Goal: Check status

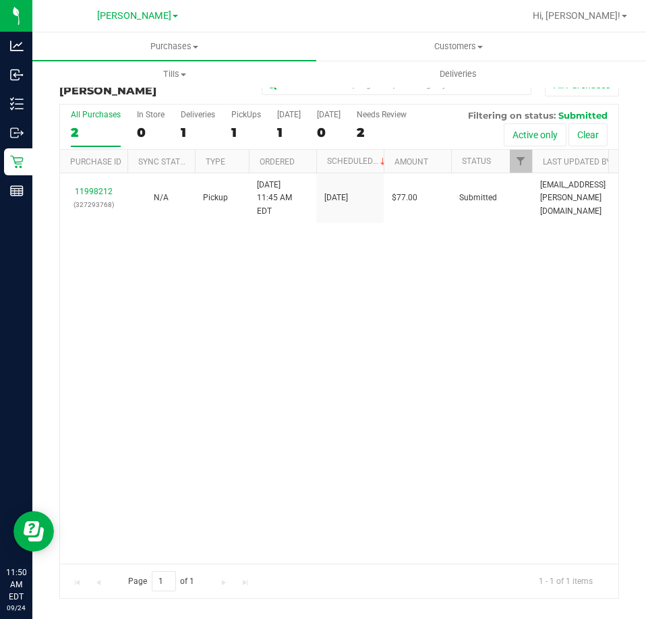
drag, startPoint x: 350, startPoint y: 390, endPoint x: 319, endPoint y: 370, distance: 36.4
click at [351, 388] on div "11998212 (327293768) N/A Pickup [DATE] 11:45 AM EDT 9/24/2025 $77.00 Submitted …" at bounding box center [339, 368] width 558 height 390
click at [384, 309] on div "11998212 (327293768) N/A Pickup [DATE] 11:45 AM EDT 9/24/2025 $77.00 Submitted …" at bounding box center [339, 368] width 558 height 390
click at [181, 294] on div "11998212 (327293768) N/A Pickup [DATE] 11:45 AM EDT 9/24/2025 $77.00 Submitted …" at bounding box center [339, 368] width 558 height 390
click at [522, 336] on div "11998212 (327293768) N/A Pickup [DATE] 11:45 AM EDT 9/24/2025 $77.00 Submitted …" at bounding box center [339, 368] width 558 height 390
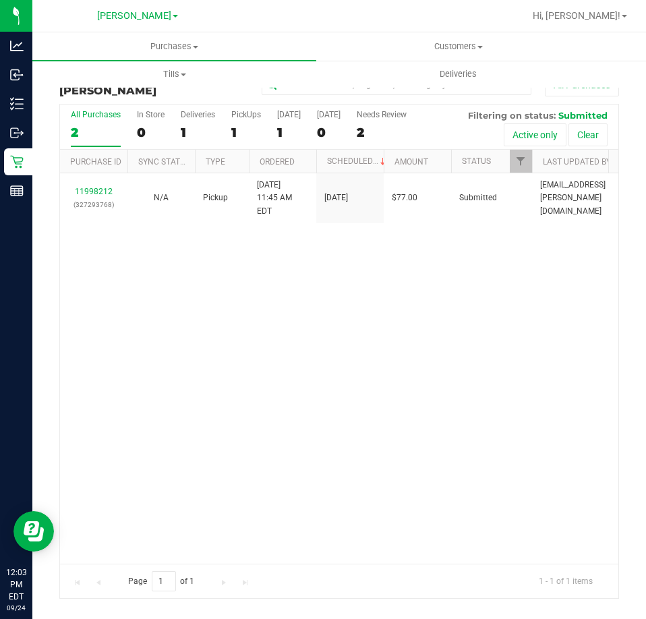
scroll to position [0, 3]
click at [150, 292] on div "11998212 (327293768) N/A Pickup [DATE] 11:45 AM EDT 9/24/2025 $77.00 Submitted …" at bounding box center [339, 368] width 558 height 390
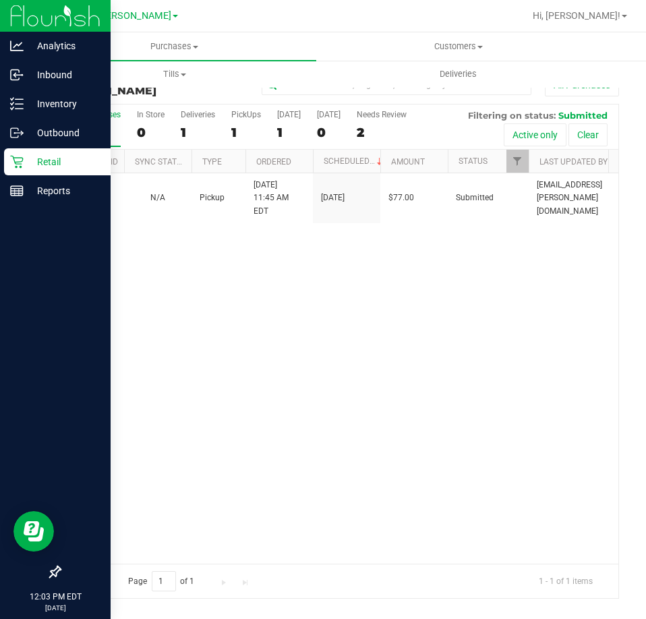
click at [26, 168] on p "Retail" at bounding box center [64, 162] width 81 height 16
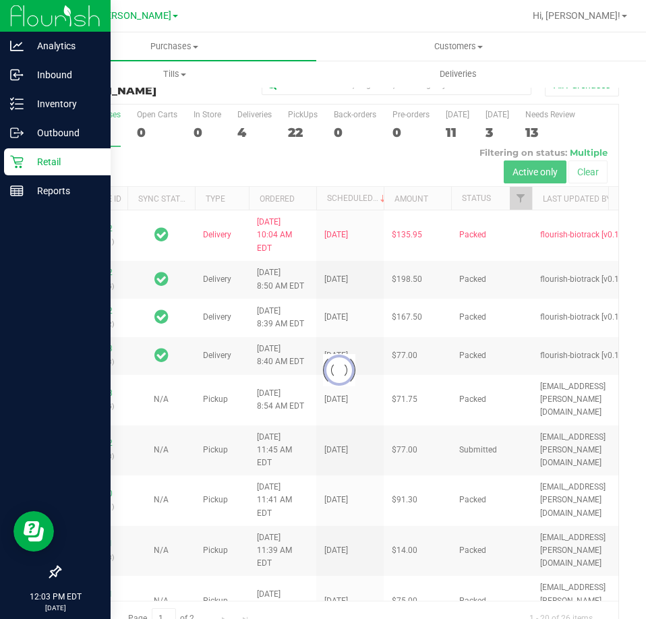
click at [61, 157] on p "Retail" at bounding box center [64, 162] width 81 height 16
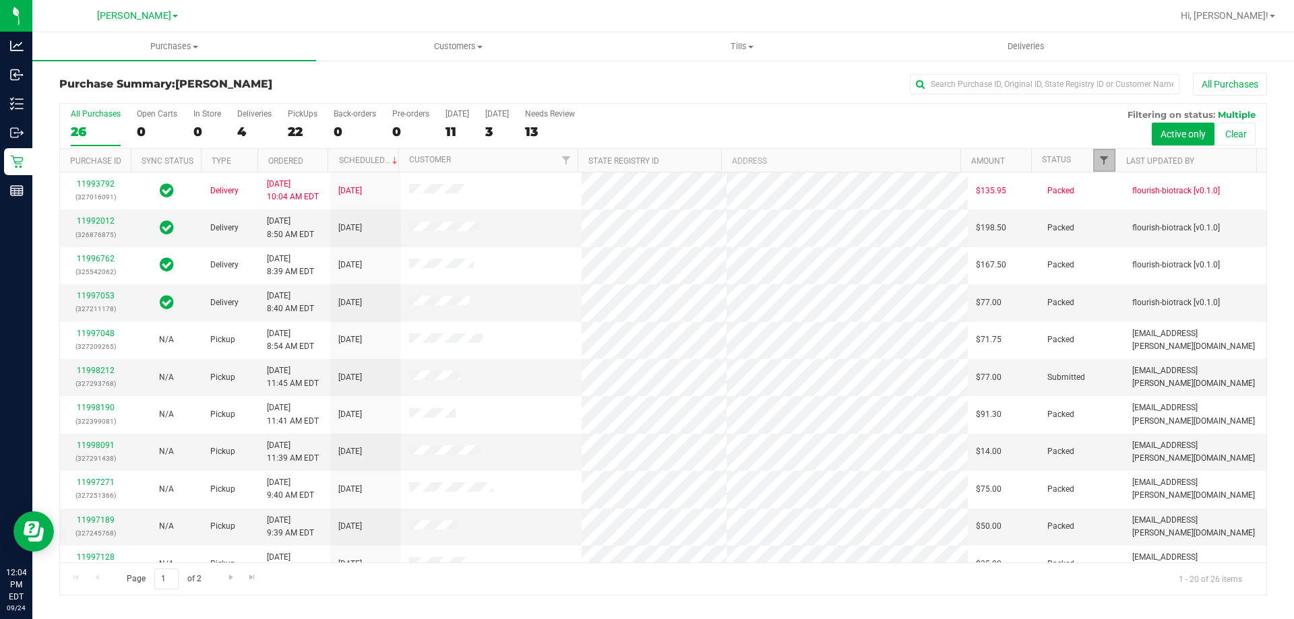
click at [1108, 166] on span "Filter" at bounding box center [1104, 160] width 11 height 11
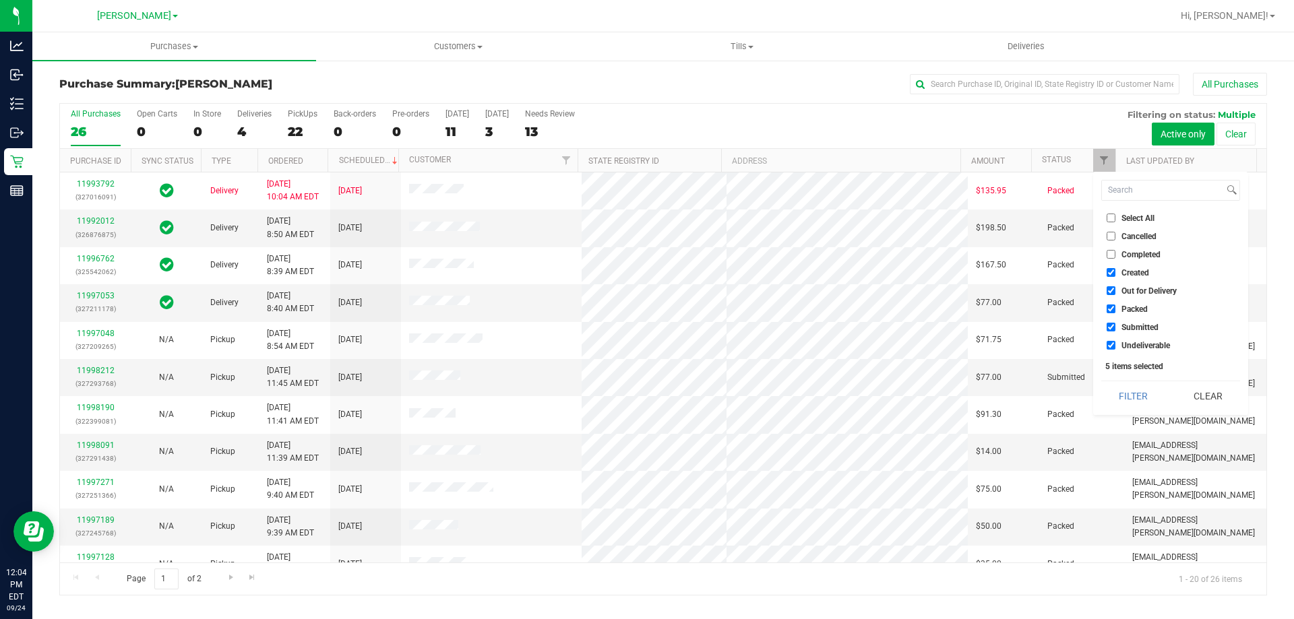
click at [1109, 218] on input "Select All" at bounding box center [1111, 218] width 9 height 9
checkbox input "true"
click at [1113, 214] on input "Select All" at bounding box center [1111, 218] width 9 height 9
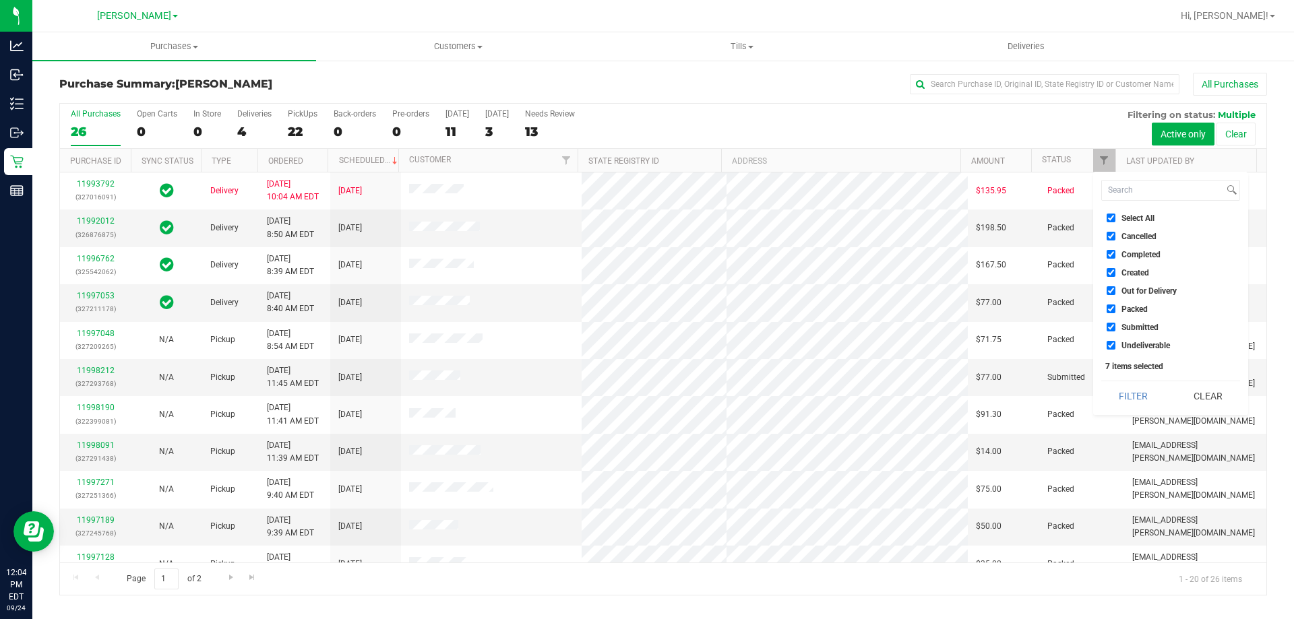
checkbox input "false"
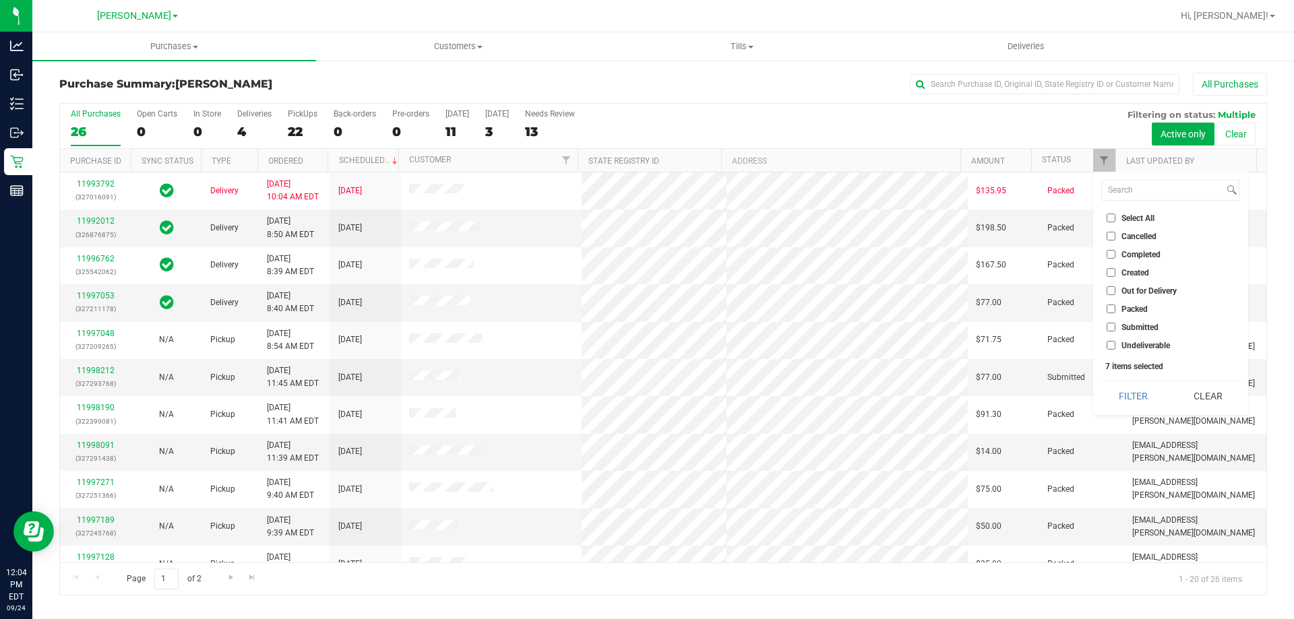
checkbox input "false"
click at [1127, 328] on span "Submitted" at bounding box center [1139, 328] width 37 height 8
click at [1115, 328] on input "Submitted" at bounding box center [1111, 327] width 9 height 9
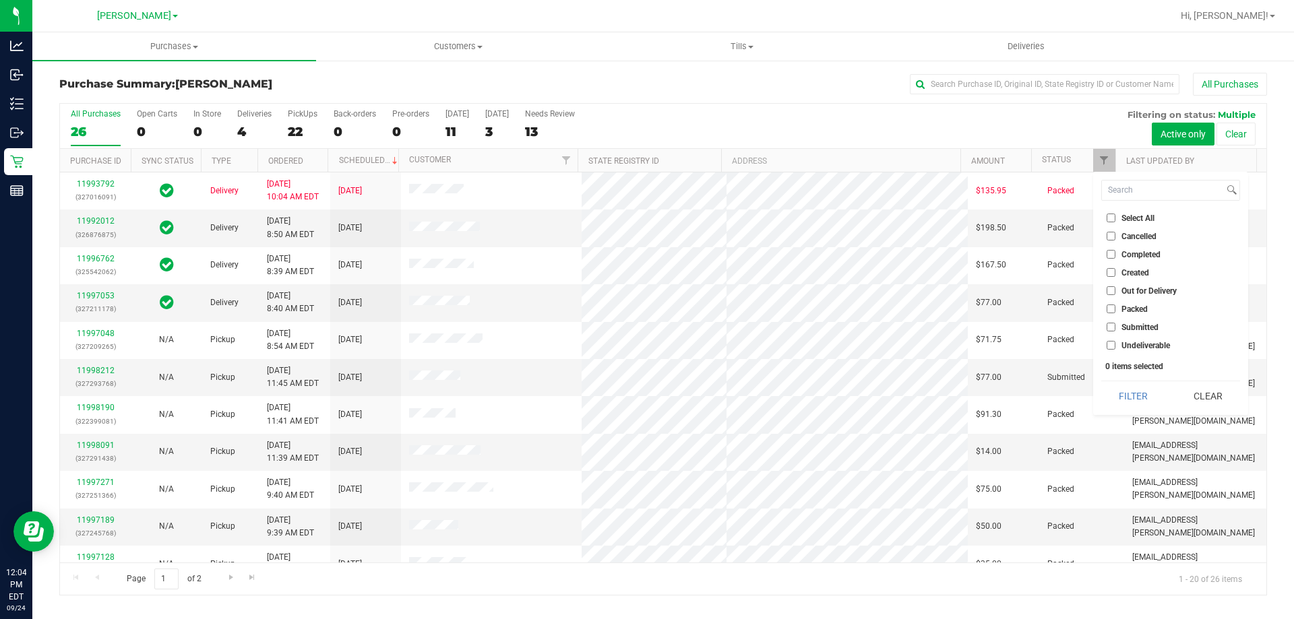
checkbox input "true"
click at [1127, 396] on button "Filter" at bounding box center [1133, 396] width 65 height 30
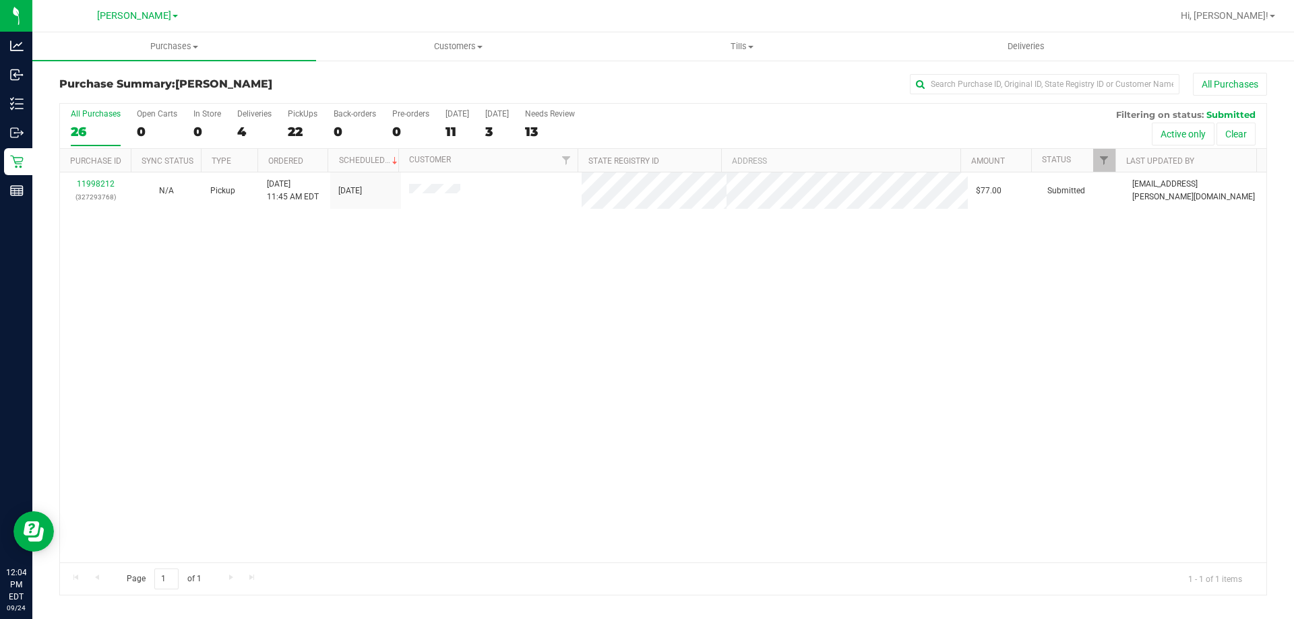
click at [203, 319] on div "11998212 (327293768) N/A Pickup [DATE] 11:45 AM EDT 9/24/2025 $77.00 Submitted …" at bounding box center [663, 368] width 1206 height 390
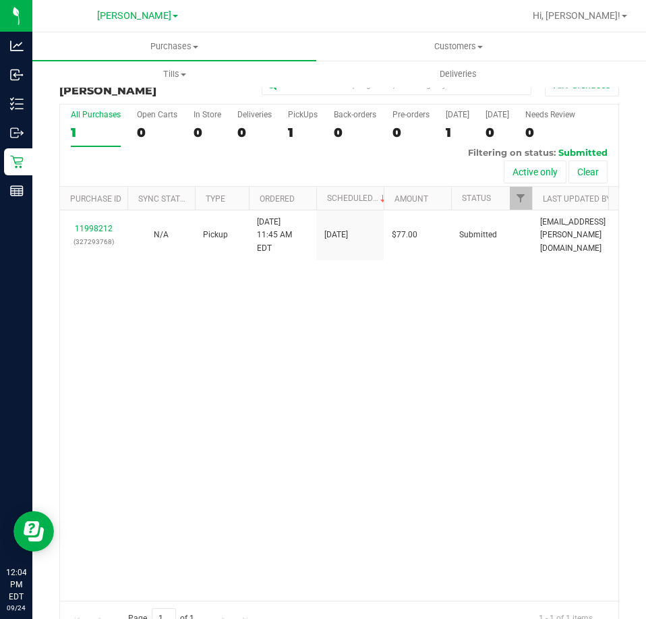
drag, startPoint x: 416, startPoint y: 399, endPoint x: 140, endPoint y: 333, distance: 283.5
click at [413, 399] on div "11998212 (327293768) N/A Pickup [DATE] 11:45 AM EDT 9/24/2025 $77.00 Submitted …" at bounding box center [339, 405] width 558 height 390
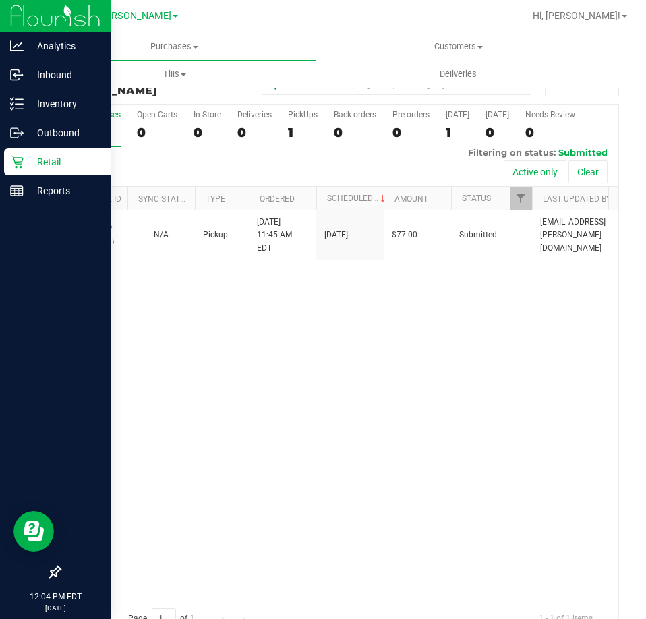
click at [76, 158] on p "Retail" at bounding box center [64, 162] width 81 height 16
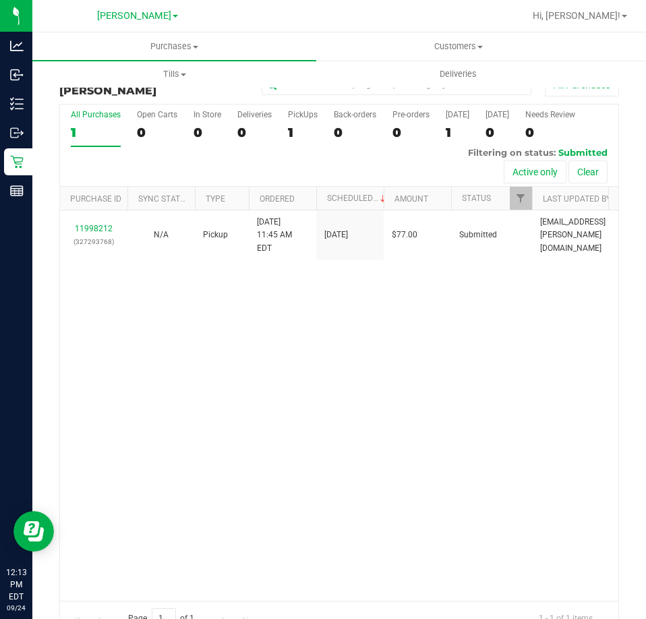
click at [200, 337] on div "11998212 (327293768) N/A Pickup [DATE] 11:45 AM EDT 9/24/2025 $77.00 Submitted …" at bounding box center [339, 405] width 558 height 390
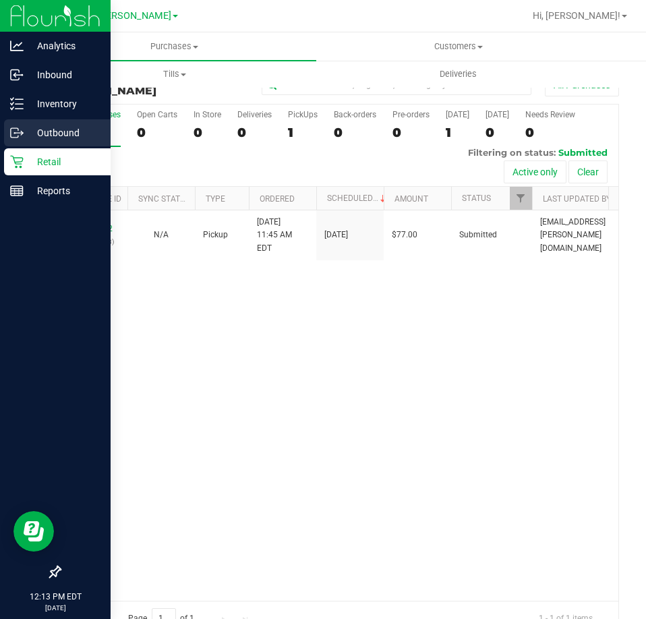
click at [6, 142] on div "Outbound" at bounding box center [57, 132] width 106 height 27
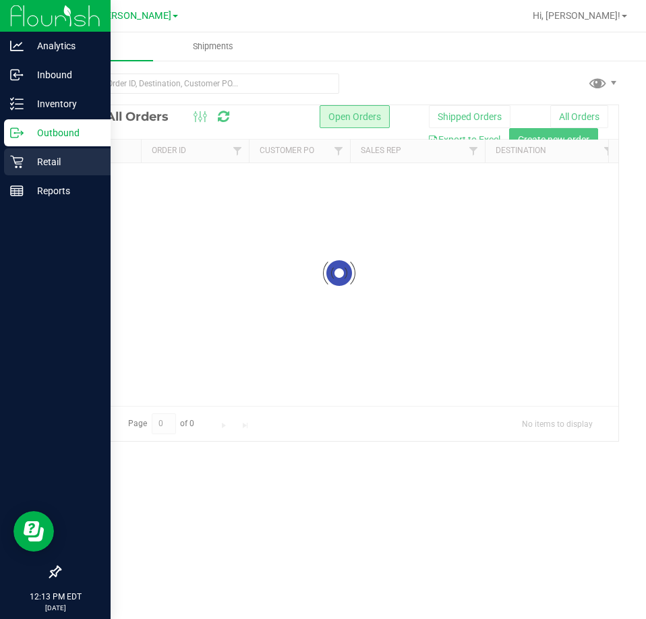
click at [40, 165] on p "Retail" at bounding box center [64, 162] width 81 height 16
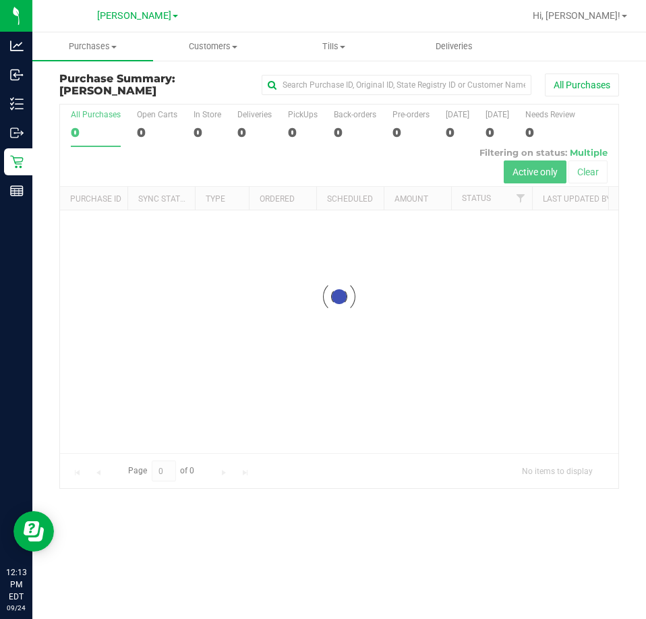
click at [169, 314] on div at bounding box center [339, 295] width 558 height 383
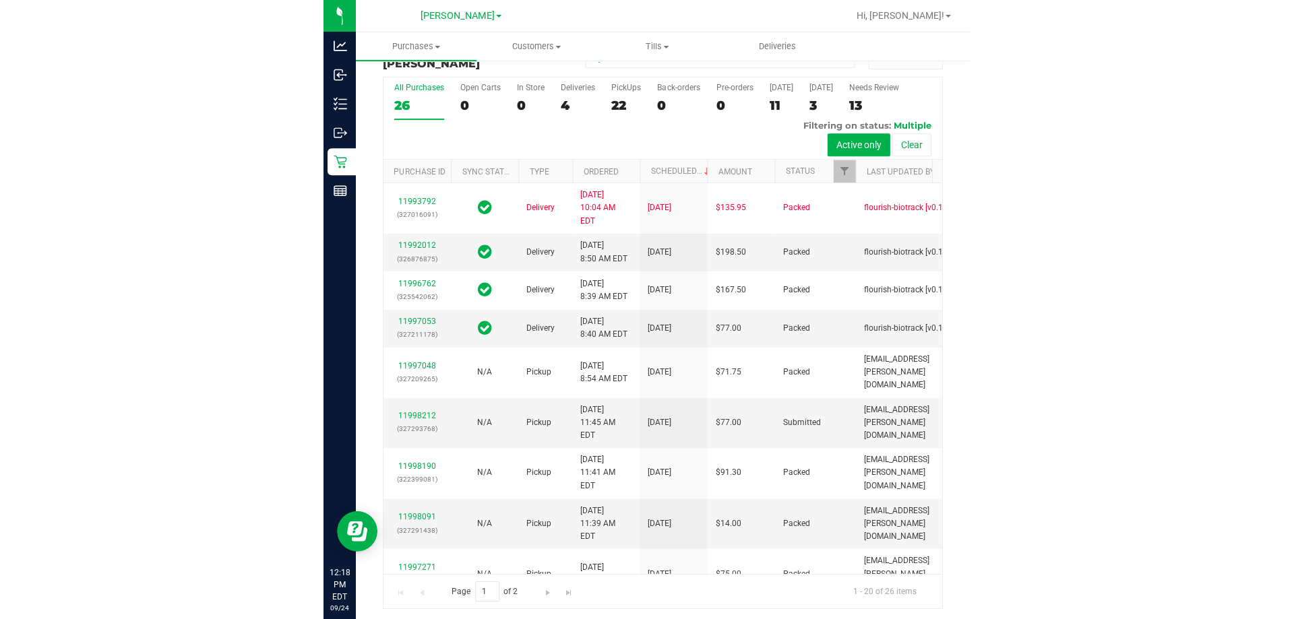
scroll to position [30, 0]
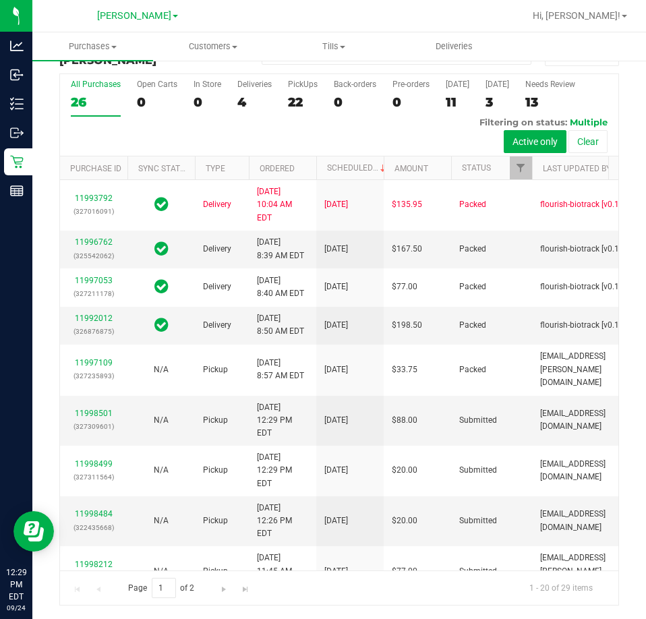
click at [268, 146] on div "All Purchases 26 Open Carts 0 In Store 0 Deliveries 4 PickUps 22 Back-orders 0 …" at bounding box center [339, 115] width 558 height 82
click at [522, 165] on span "Filter" at bounding box center [520, 167] width 11 height 11
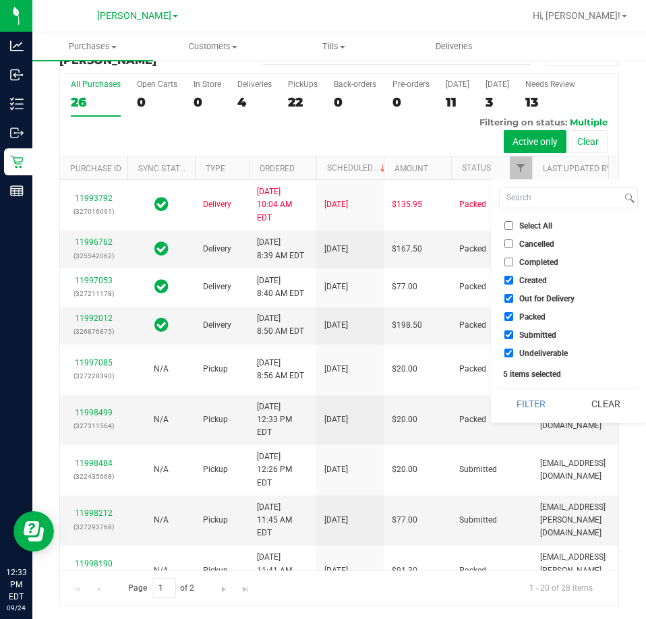
click at [543, 224] on span "Select All" at bounding box center [535, 226] width 33 height 8
click at [513, 224] on input "Select All" at bounding box center [508, 225] width 9 height 9
checkbox input "true"
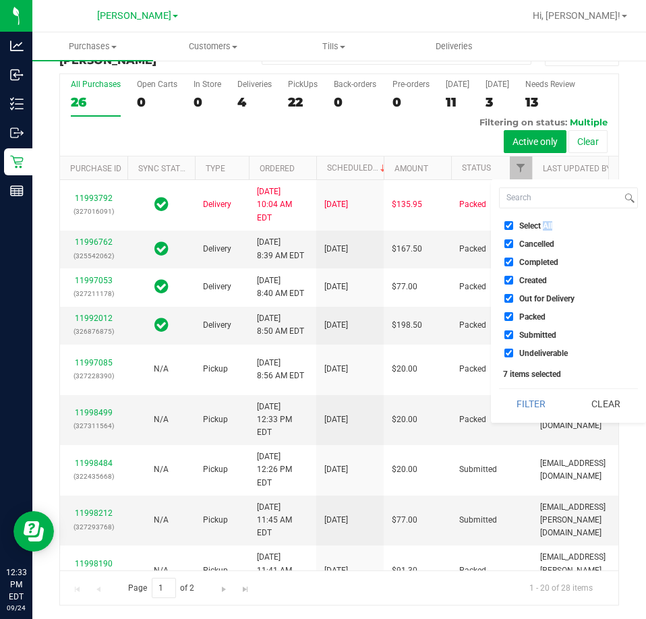
click at [543, 224] on span "Select All" at bounding box center [535, 226] width 33 height 8
click at [513, 224] on input "Select All" at bounding box center [508, 225] width 9 height 9
checkbox input "false"
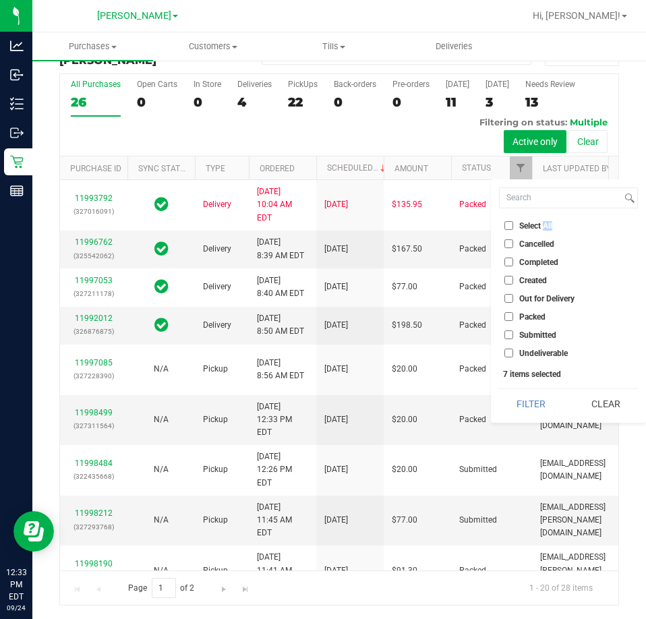
checkbox input "false"
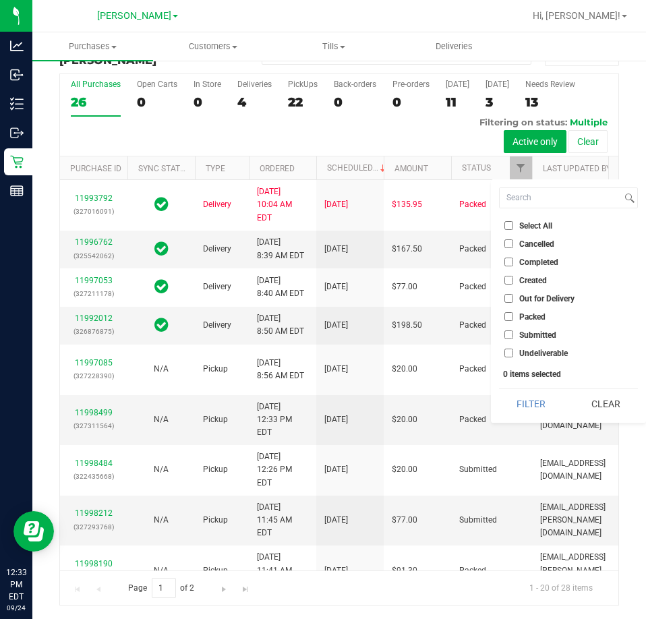
click at [543, 336] on span "Submitted" at bounding box center [537, 335] width 37 height 8
click at [513, 336] on input "Submitted" at bounding box center [508, 334] width 9 height 9
checkbox input "true"
click at [536, 408] on button "Filter" at bounding box center [531, 404] width 65 height 30
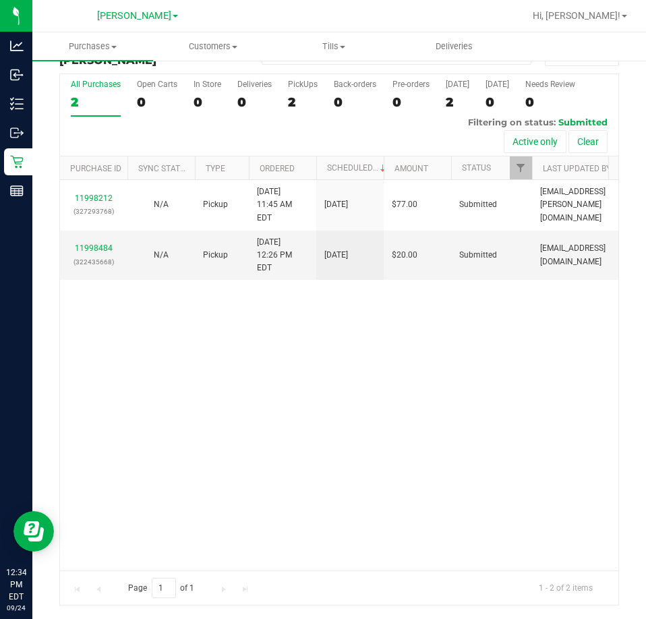
click at [515, 371] on div "11998212 (327293768) N/A Pickup [DATE] 11:45 AM EDT 9/24/2025 $77.00 Submitted …" at bounding box center [339, 375] width 558 height 390
click at [533, 375] on div "11998212 (327293768) N/A Pickup [DATE] 11:45 AM EDT 9/24/2025 $77.00 Submitted …" at bounding box center [339, 375] width 558 height 390
click at [537, 365] on div "11998212 (327293768) N/A Pickup [DATE] 11:45 AM EDT 9/24/2025 $77.00 Submitted …" at bounding box center [339, 375] width 558 height 390
click at [525, 367] on div "11998212 (327293768) N/A Pickup [DATE] 11:45 AM EDT 9/24/2025 $77.00 Submitted …" at bounding box center [339, 375] width 558 height 390
click at [433, 354] on div "11998212 (327293768) N/A Pickup [DATE] 11:45 AM EDT 9/24/2025 $77.00 Submitted …" at bounding box center [339, 375] width 558 height 390
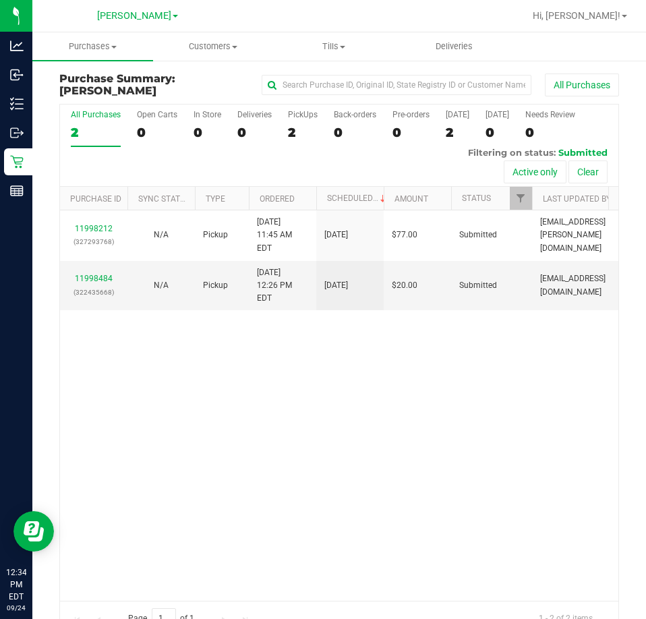
drag, startPoint x: 462, startPoint y: 405, endPoint x: 608, endPoint y: 329, distance: 164.9
click at [466, 401] on div "11998212 (327293768) N/A Pickup [DATE] 11:45 AM EDT 9/24/2025 $77.00 Submitted …" at bounding box center [339, 405] width 558 height 390
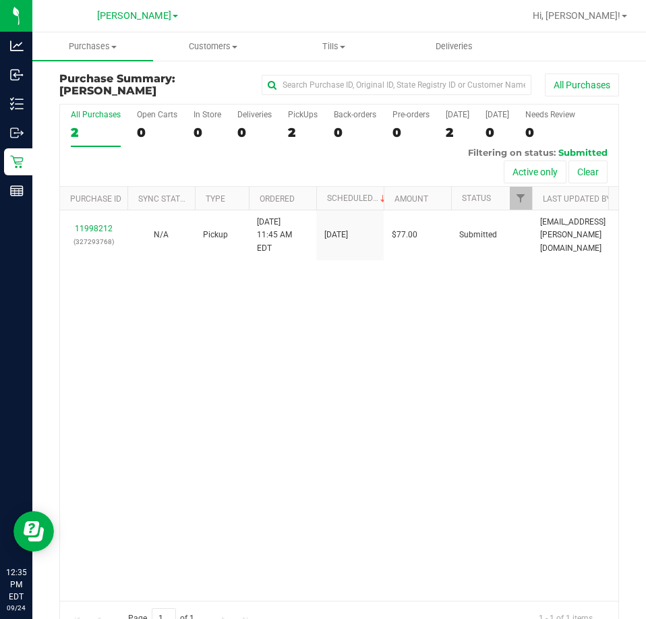
click at [336, 399] on div "11998212 (327293768) N/A Pickup [DATE] 11:45 AM EDT 9/24/2025 $77.00 Submitted …" at bounding box center [339, 405] width 558 height 390
click at [156, 377] on div "11998212 (327293768) N/A Pickup [DATE] 11:45 AM EDT 9/24/2025 $77.00 Submitted …" at bounding box center [339, 405] width 558 height 390
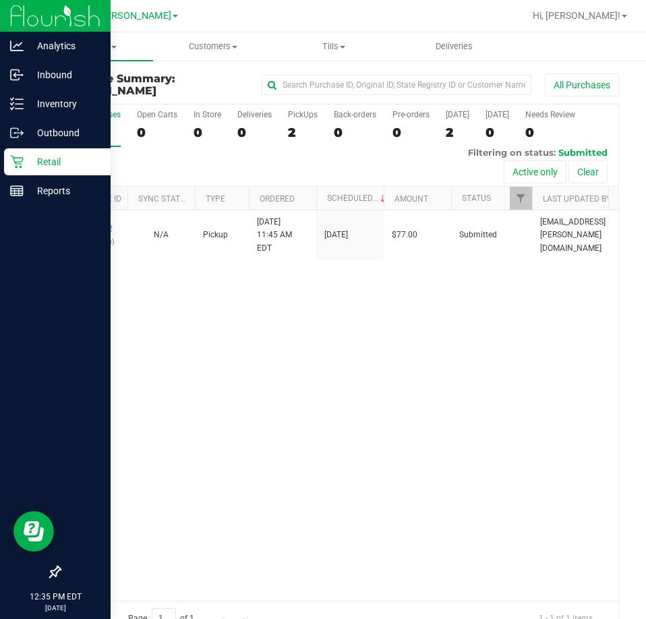
click at [19, 158] on icon at bounding box center [16, 162] width 13 height 13
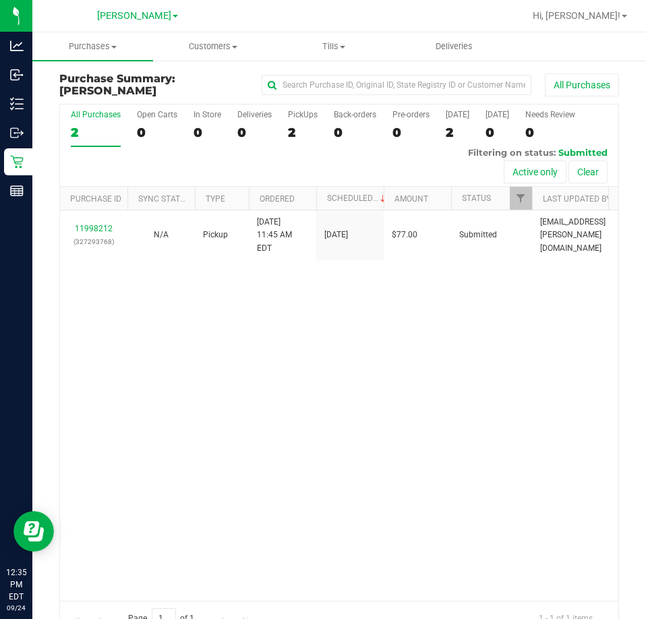
click at [395, 382] on div "11998212 (327293768) N/A Pickup [DATE] 11:45 AM EDT 9/24/2025 $77.00 Submitted …" at bounding box center [339, 405] width 558 height 390
